Goal: Transaction & Acquisition: Purchase product/service

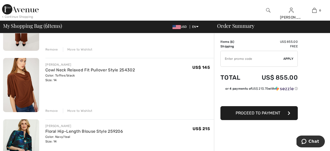
scroll to position [80, 0]
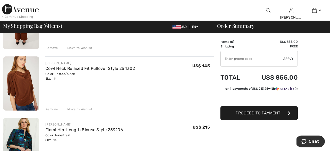
click at [50, 48] on div "Remove" at bounding box center [51, 48] width 13 height 5
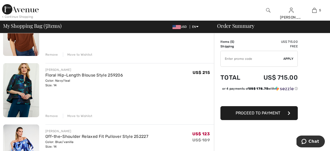
scroll to position [74, 0]
click at [50, 53] on div "Remove" at bounding box center [51, 54] width 13 height 5
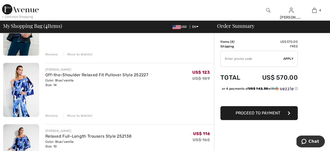
click at [51, 53] on div "Remove" at bounding box center [51, 54] width 13 height 5
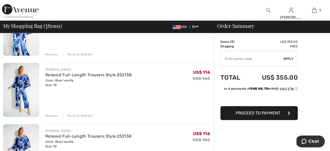
click at [48, 113] on div "Remove Move to Wishlist" at bounding box center [129, 115] width 169 height 6
click at [47, 113] on div "Remove Move to Wishlist" at bounding box center [129, 115] width 169 height 6
click at [52, 115] on div "Remove" at bounding box center [51, 115] width 13 height 5
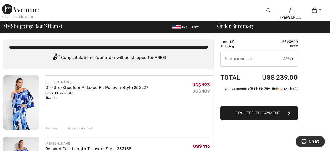
scroll to position [0, 0]
click at [263, 112] on span "Proceed to Payment" at bounding box center [258, 113] width 45 height 5
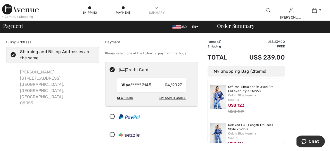
click at [123, 97] on div "New Card" at bounding box center [125, 98] width 16 height 9
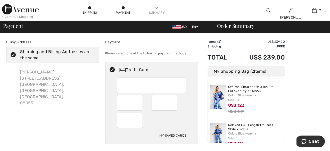
click at [168, 135] on div "My Saved Cards" at bounding box center [172, 135] width 27 height 9
radio input "true"
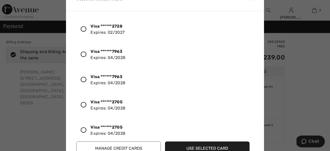
scroll to position [81, 0]
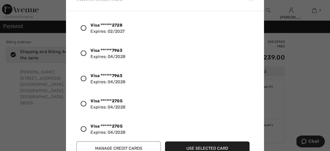
click at [82, 103] on icon at bounding box center [84, 104] width 6 height 6
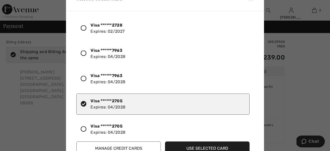
click at [195, 146] on button "Use Selected Card" at bounding box center [207, 149] width 85 height 14
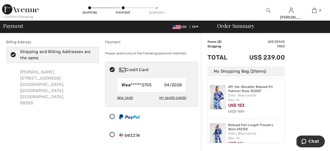
click at [176, 96] on div "My Saved Cards" at bounding box center [172, 98] width 27 height 9
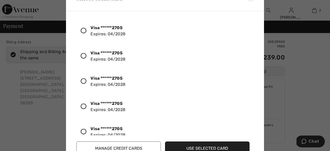
scroll to position [179, 0]
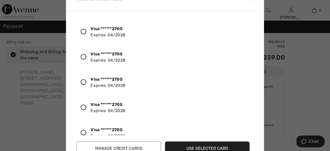
click at [114, 146] on button "Manage Credit Cards" at bounding box center [118, 149] width 85 height 14
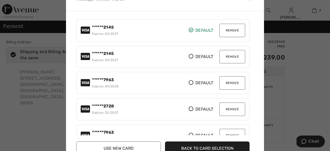
click at [229, 28] on button "Remove" at bounding box center [232, 30] width 26 height 13
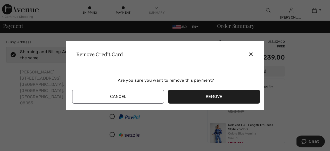
click at [214, 94] on button "Remove" at bounding box center [214, 97] width 92 height 14
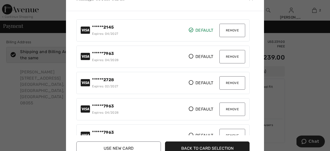
click at [229, 54] on button "Remove" at bounding box center [232, 56] width 26 height 13
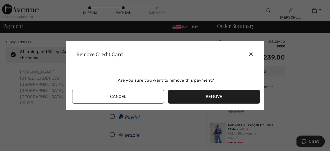
click at [212, 94] on button "Remove" at bounding box center [214, 97] width 92 height 14
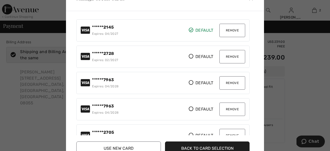
click at [229, 55] on button "Remove" at bounding box center [232, 56] width 26 height 13
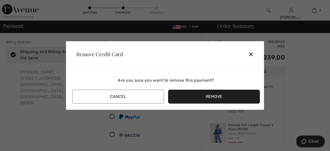
click at [214, 96] on button "Remove" at bounding box center [214, 97] width 92 height 14
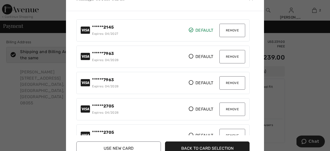
click at [231, 28] on button "Remove" at bounding box center [232, 30] width 26 height 13
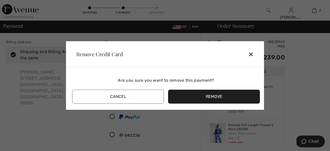
click at [214, 95] on button "Remove" at bounding box center [214, 97] width 92 height 14
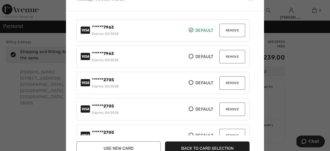
click at [232, 30] on button "Remove" at bounding box center [232, 30] width 26 height 13
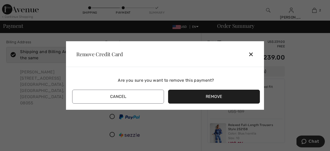
click at [219, 95] on button "Remove" at bounding box center [214, 97] width 92 height 14
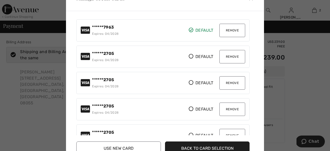
click at [231, 29] on button "Remove" at bounding box center [232, 30] width 26 height 13
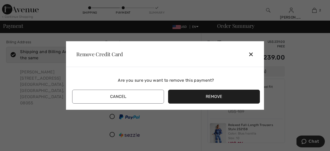
click at [211, 96] on button "Remove" at bounding box center [214, 97] width 92 height 14
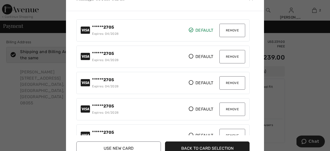
scroll to position [0, 0]
click at [121, 147] on button "Use New Card" at bounding box center [118, 149] width 85 height 14
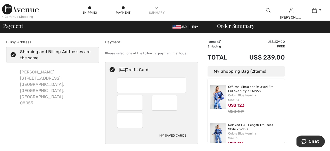
click at [121, 118] on iframe at bounding box center [130, 120] width 18 height 12
click at [120, 121] on div at bounding box center [130, 120] width 26 height 15
radio input "true"
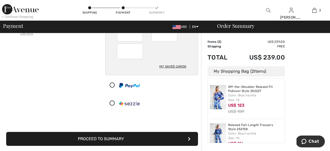
scroll to position [95, 0]
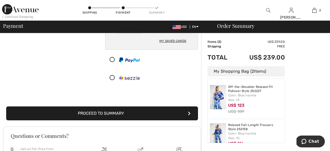
click at [106, 111] on button "Proceed to Summary" at bounding box center [102, 113] width 192 height 14
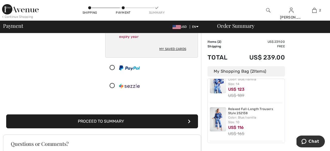
scroll to position [102, 0]
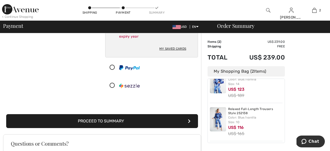
click at [108, 120] on button "Proceed to Summary" at bounding box center [102, 121] width 192 height 14
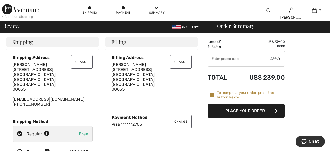
click at [241, 109] on button "Place Your Order" at bounding box center [246, 111] width 77 height 14
